Goal: Information Seeking & Learning: Learn about a topic

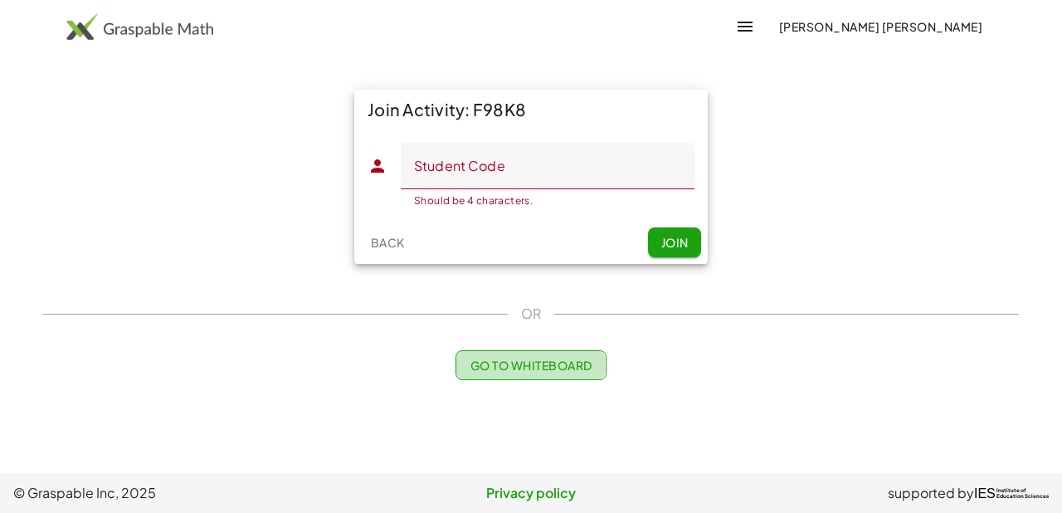
click at [553, 358] on span "Go to Whiteboard" at bounding box center [531, 365] width 122 height 15
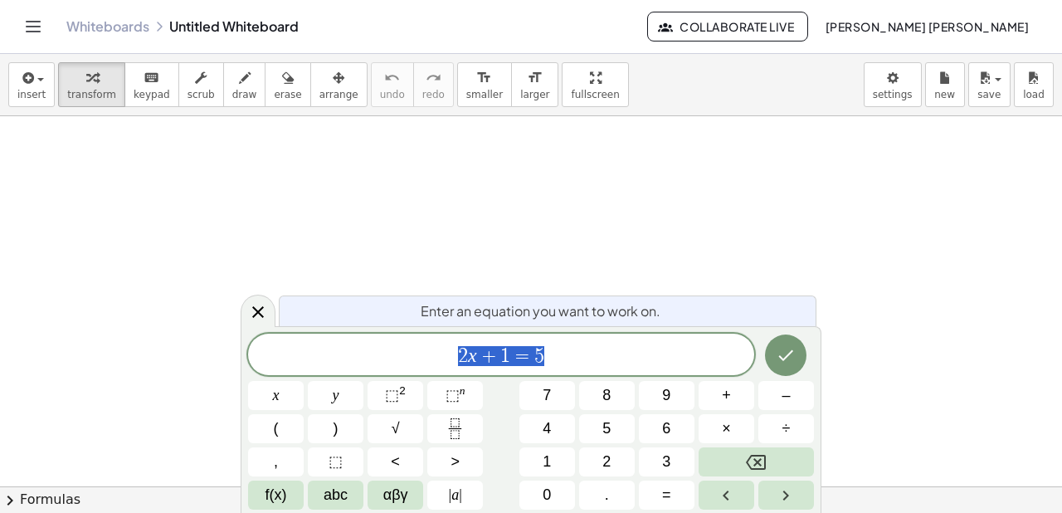
click at [37, 23] on icon "Toggle navigation" at bounding box center [33, 27] width 20 height 20
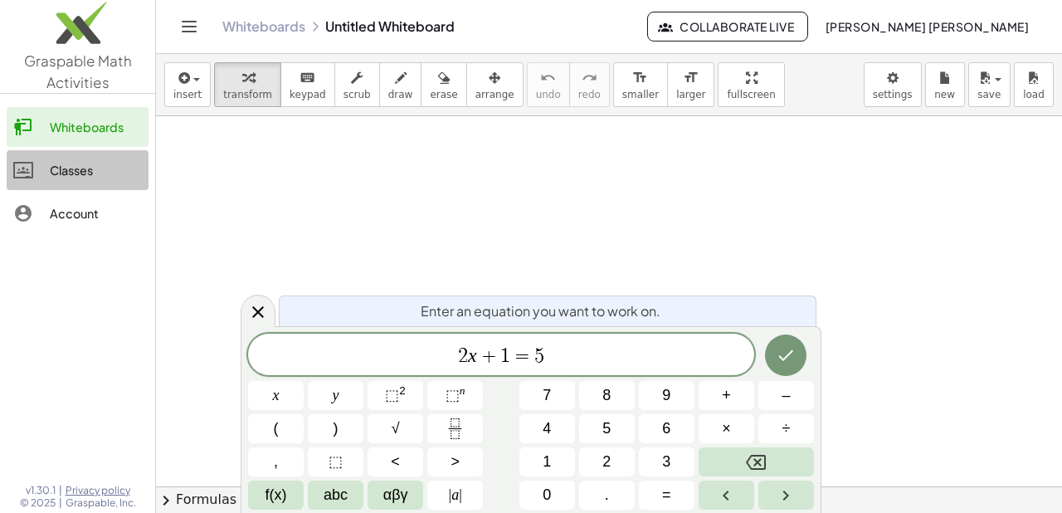
click at [112, 173] on div "Classes" at bounding box center [96, 170] width 92 height 20
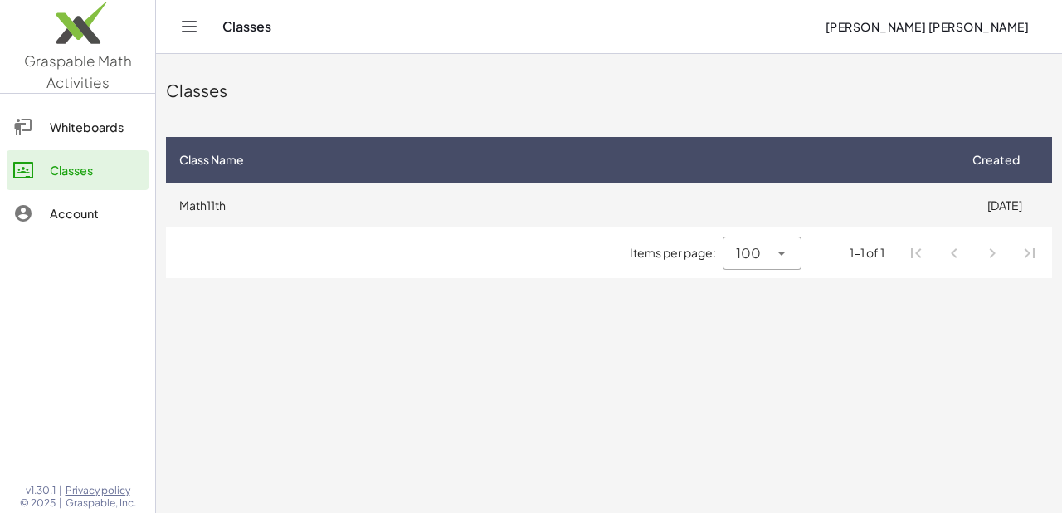
click at [375, 207] on td "Math11th" at bounding box center [561, 204] width 791 height 43
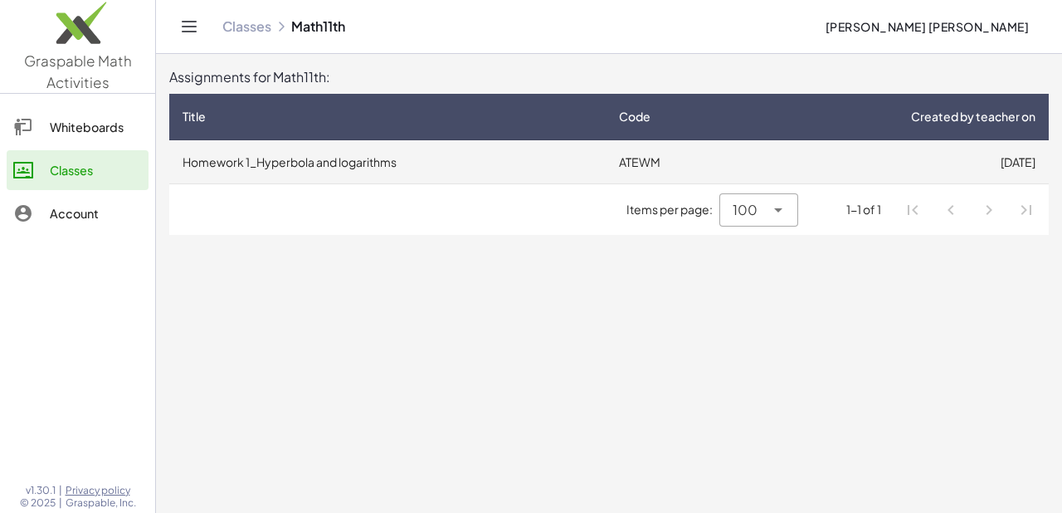
click at [854, 165] on td "13/8/2025" at bounding box center [895, 161] width 305 height 43
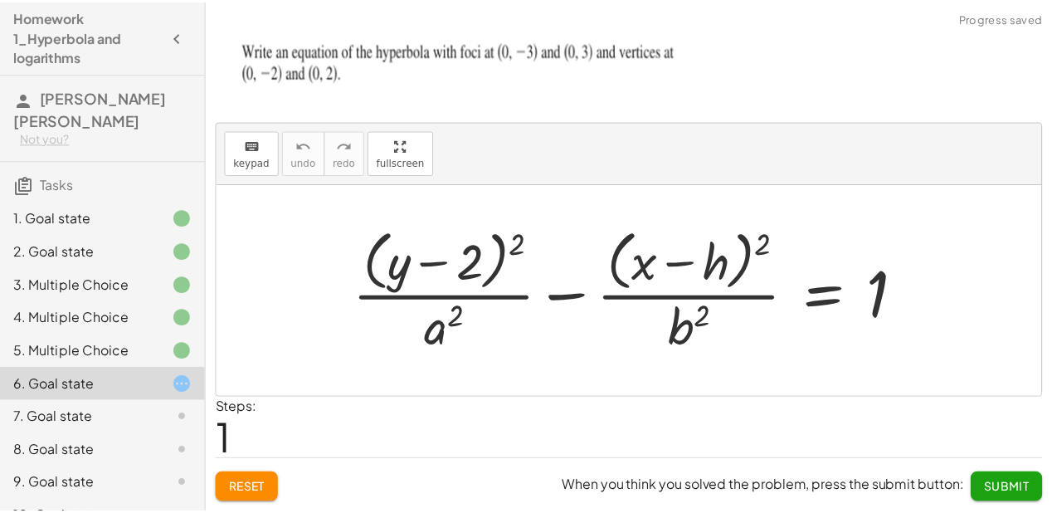
scroll to position [36, 0]
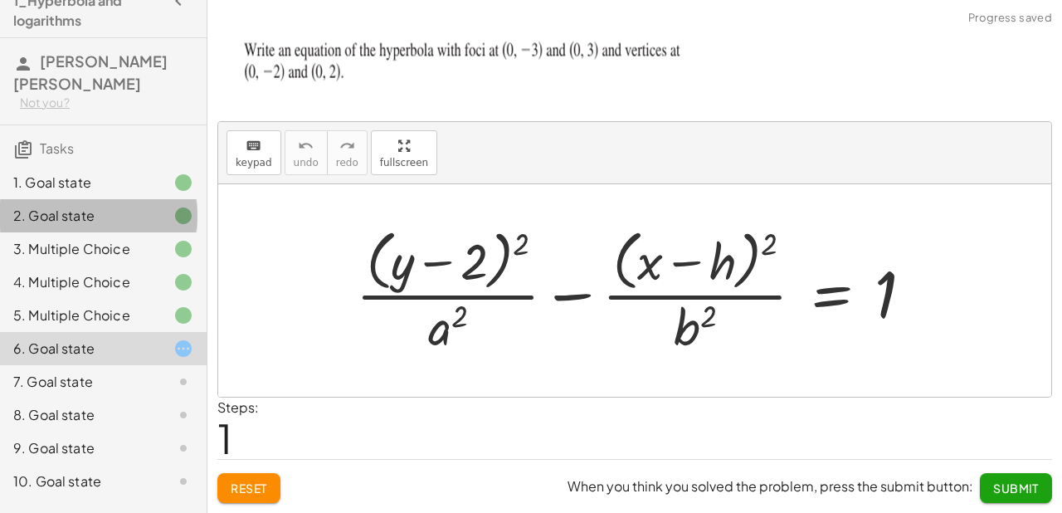
click at [90, 206] on div "2. Goal state" at bounding box center [80, 216] width 134 height 20
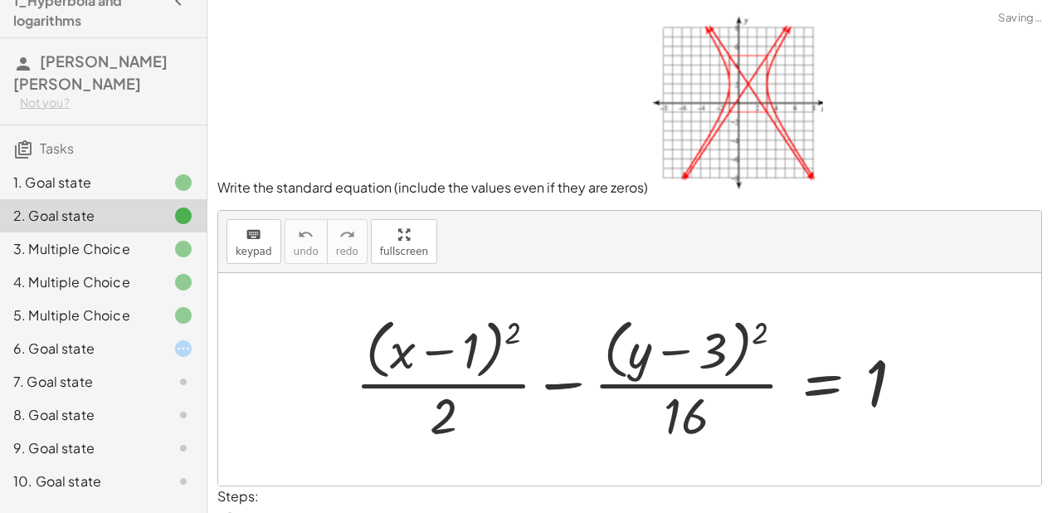
click at [96, 173] on div "1. Goal state" at bounding box center [80, 183] width 134 height 20
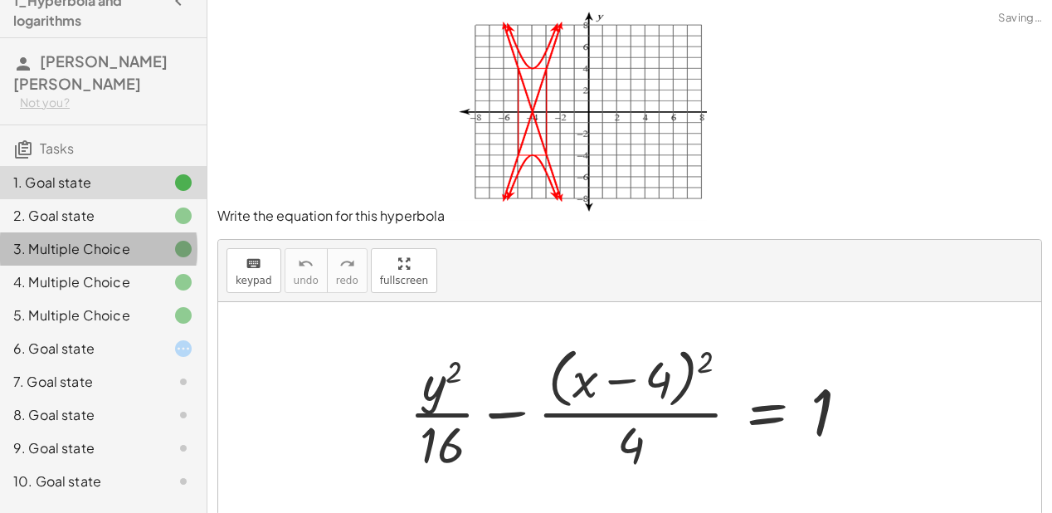
click at [110, 239] on div "3. Multiple Choice" at bounding box center [80, 249] width 134 height 20
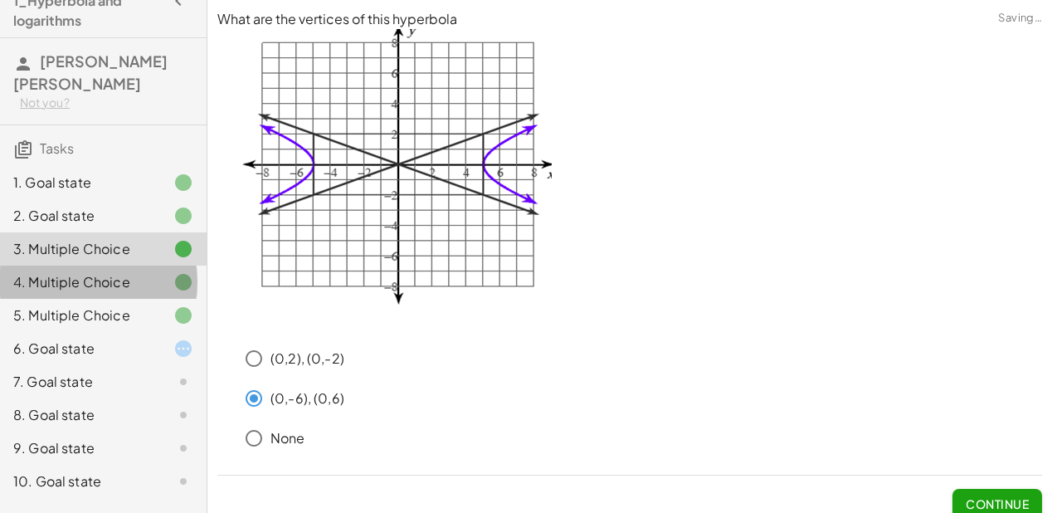
click at [120, 272] on div "4. Multiple Choice" at bounding box center [80, 282] width 134 height 20
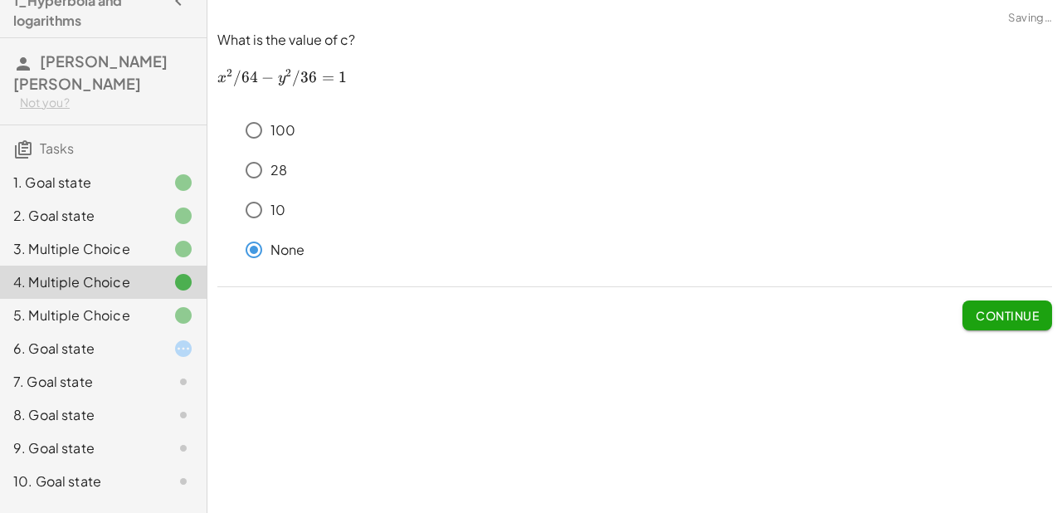
click at [133, 305] on div "5. Multiple Choice" at bounding box center [80, 315] width 134 height 20
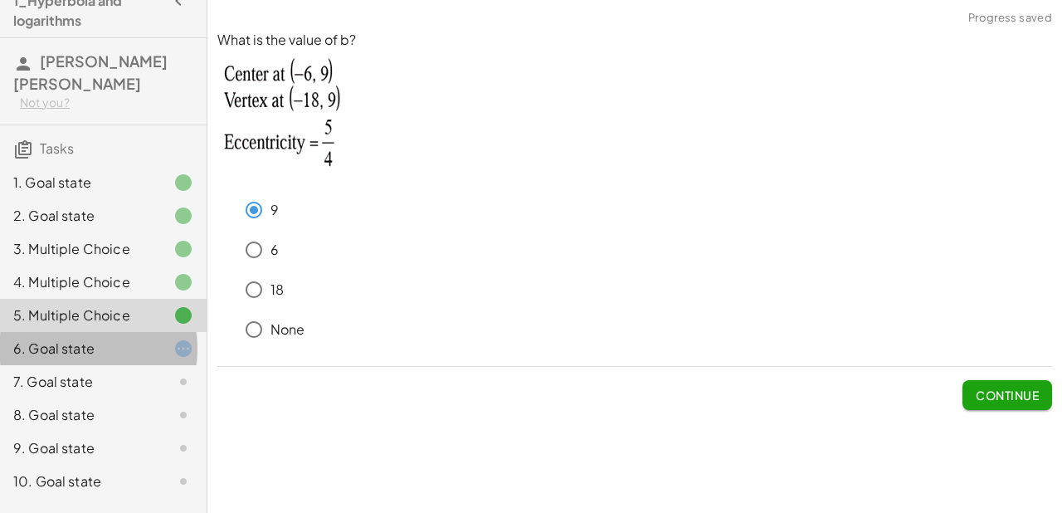
click at [126, 338] on div "6. Goal state" at bounding box center [80, 348] width 134 height 20
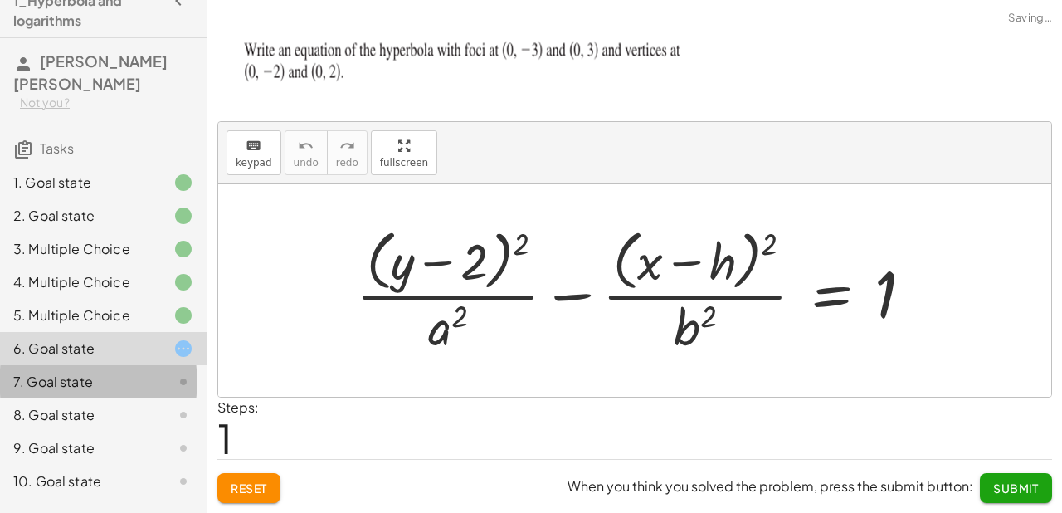
click at [115, 372] on div "7. Goal state" at bounding box center [80, 382] width 134 height 20
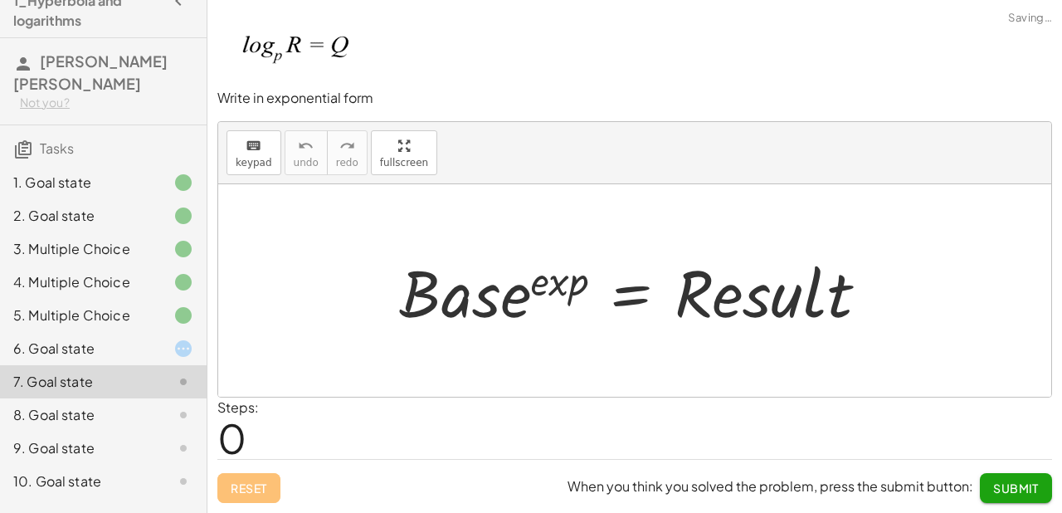
click at [104, 465] on div "8. Goal state" at bounding box center [103, 481] width 207 height 33
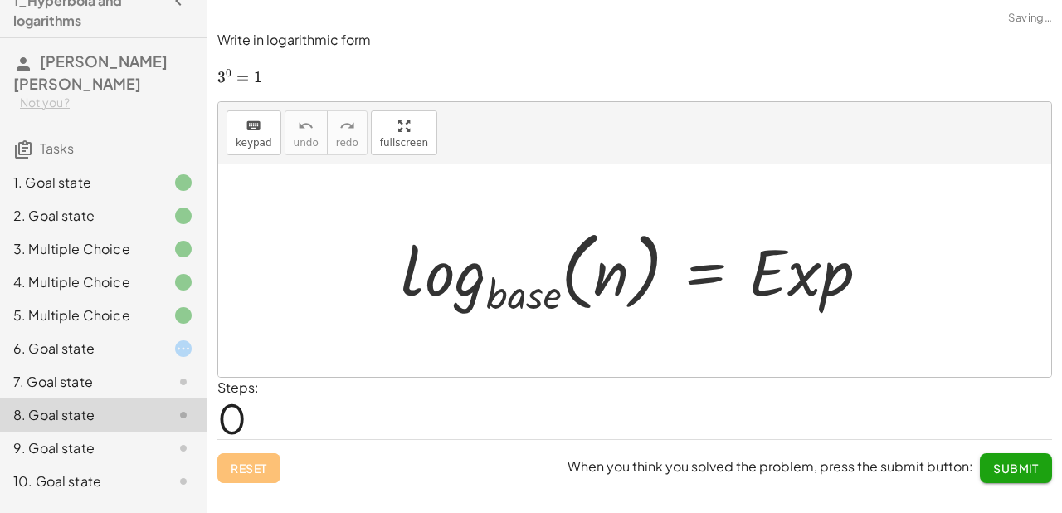
click at [94, 398] on div "6. Goal state" at bounding box center [103, 414] width 207 height 33
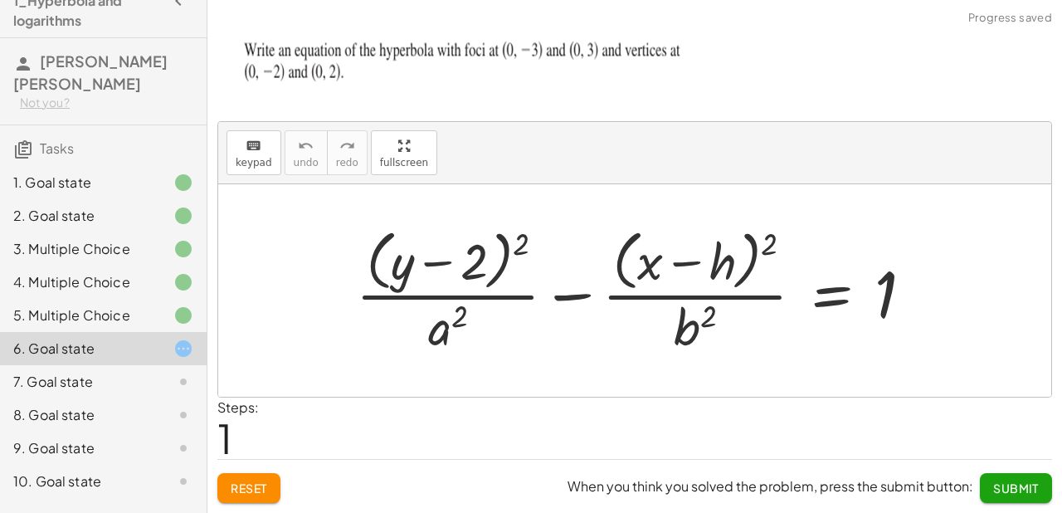
click at [94, 372] on div "7. Goal state" at bounding box center [80, 382] width 134 height 20
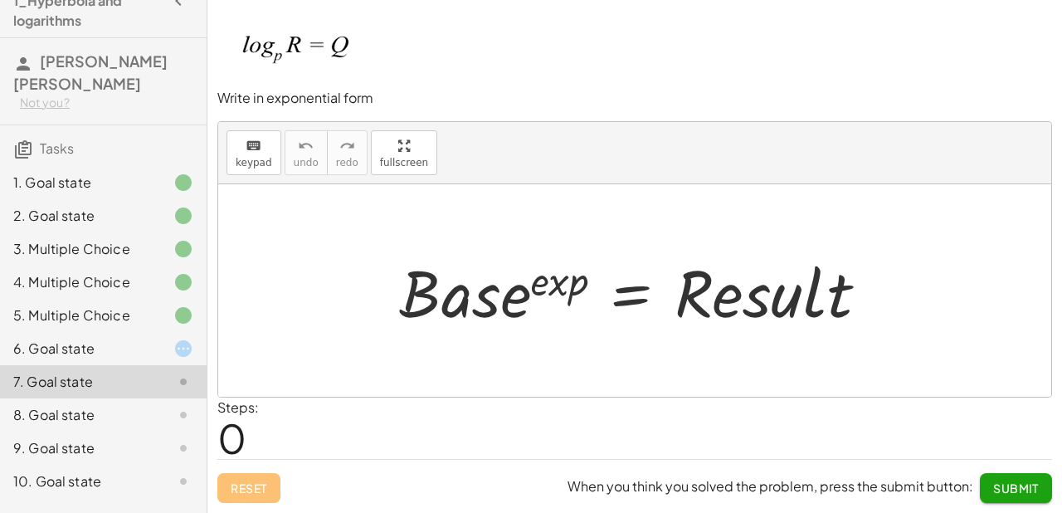
click at [95, 405] on div "8. Goal state" at bounding box center [80, 415] width 134 height 20
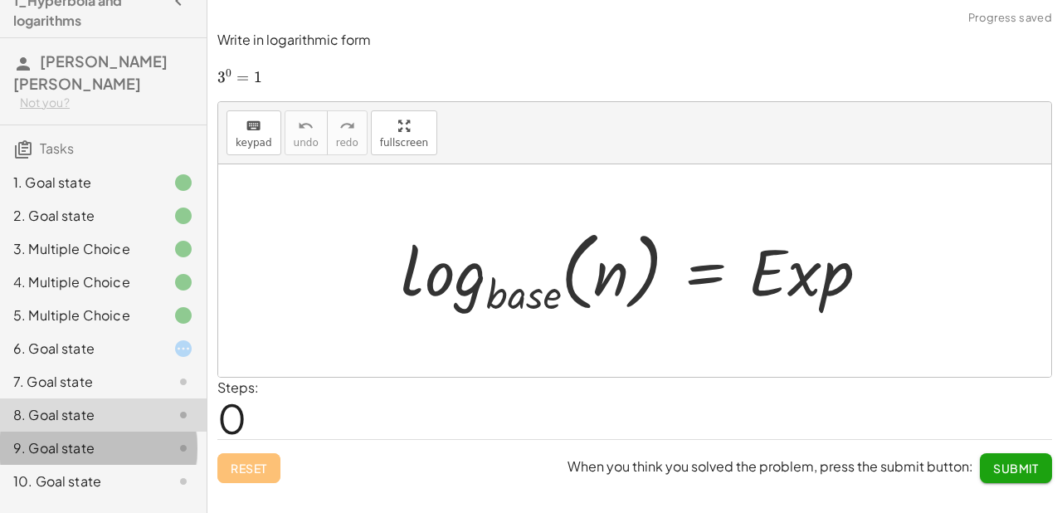
click at [101, 431] on div "9. Goal state" at bounding box center [103, 447] width 207 height 33
